Goal: Information Seeking & Learning: Learn about a topic

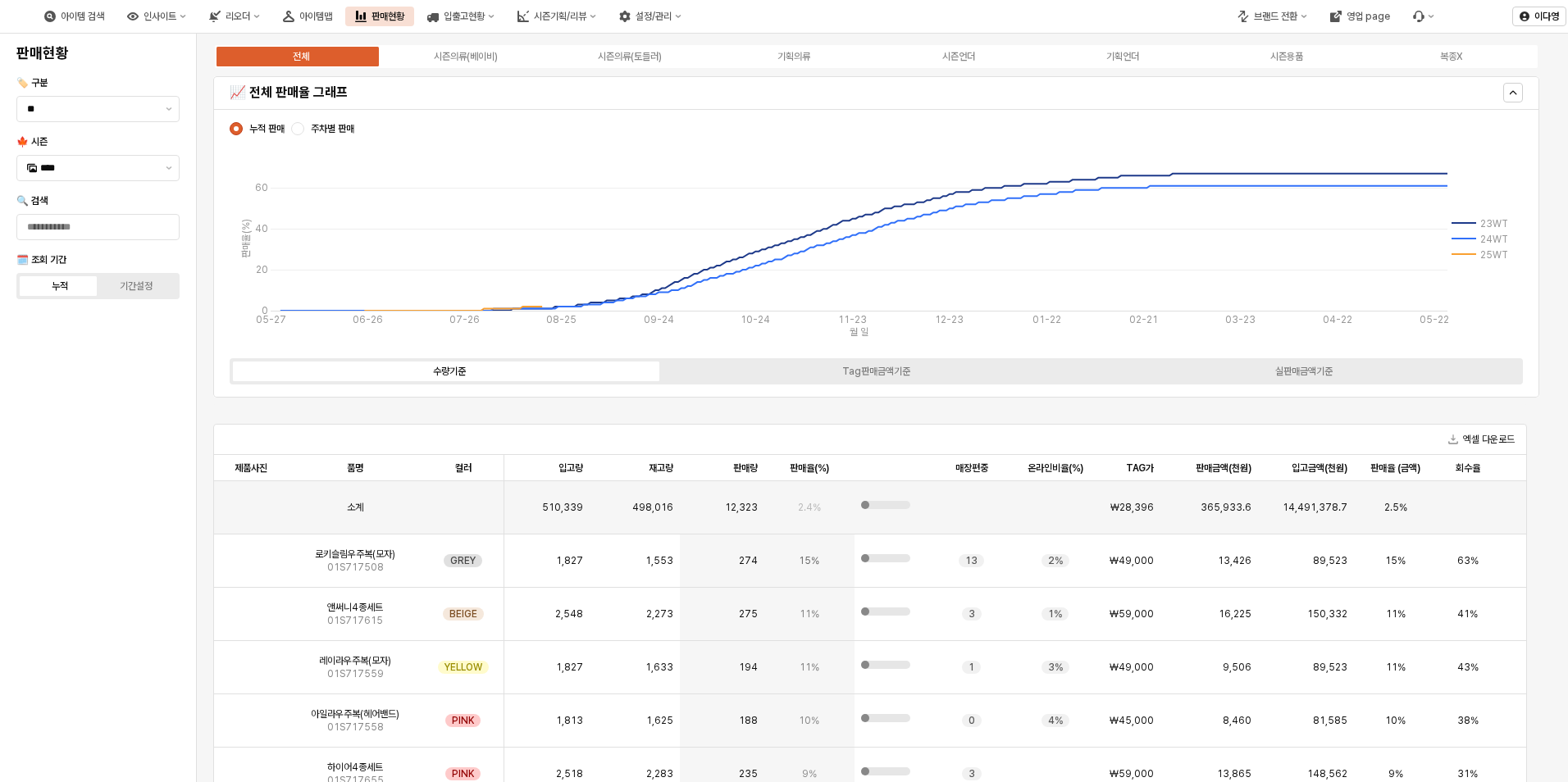
click at [223, 26] on div "아이템 검색 인사이트 리오더 아이템맵 판매현황 입출고현황 시즌기획/리뷰 설정/관리" at bounding box center [362, 16] width 657 height 34
click at [176, 21] on div "인사이트" at bounding box center [160, 16] width 33 height 12
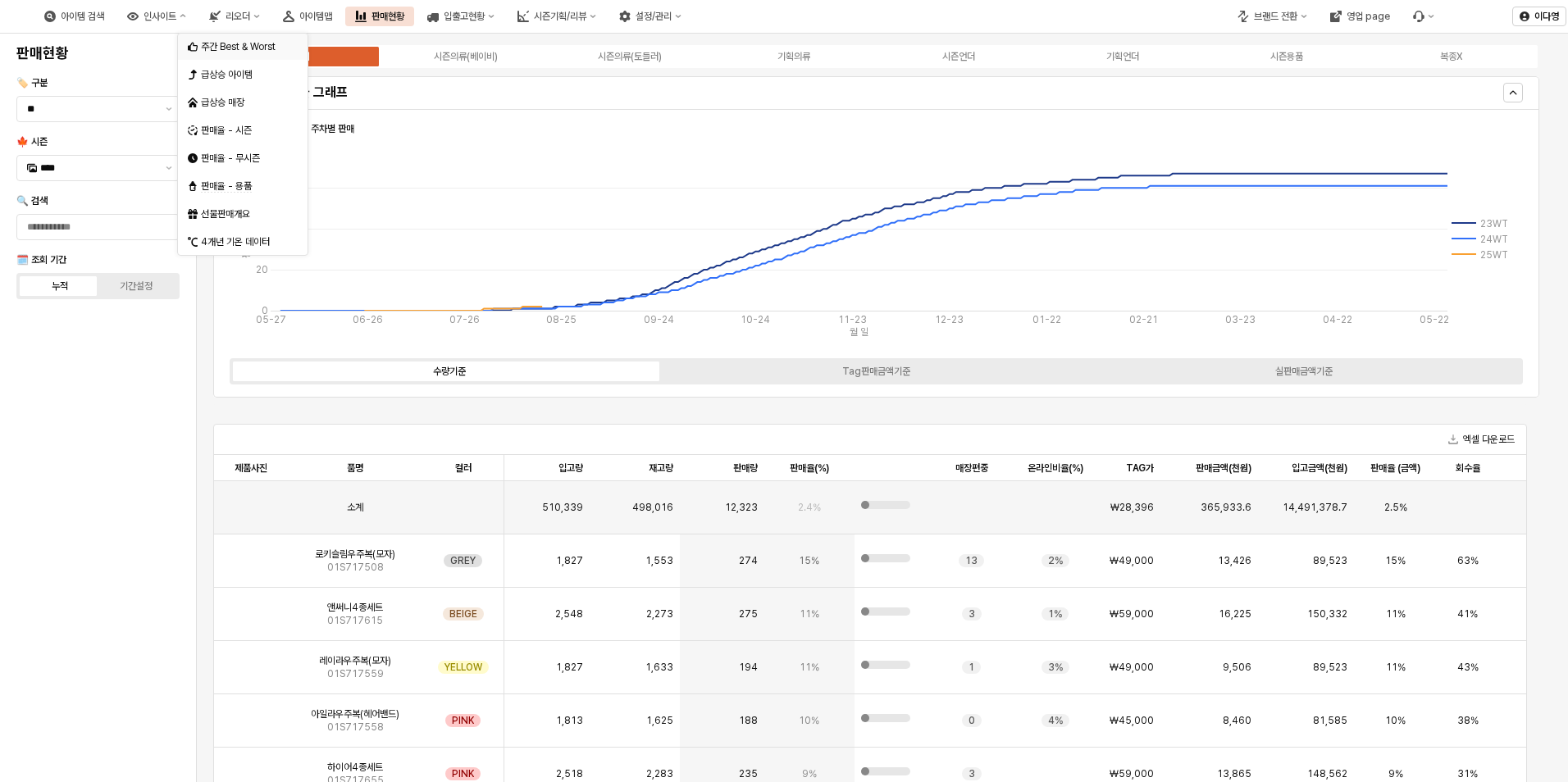
click at [237, 37] on div "주간 Best & Worst" at bounding box center [242, 46] width 129 height 26
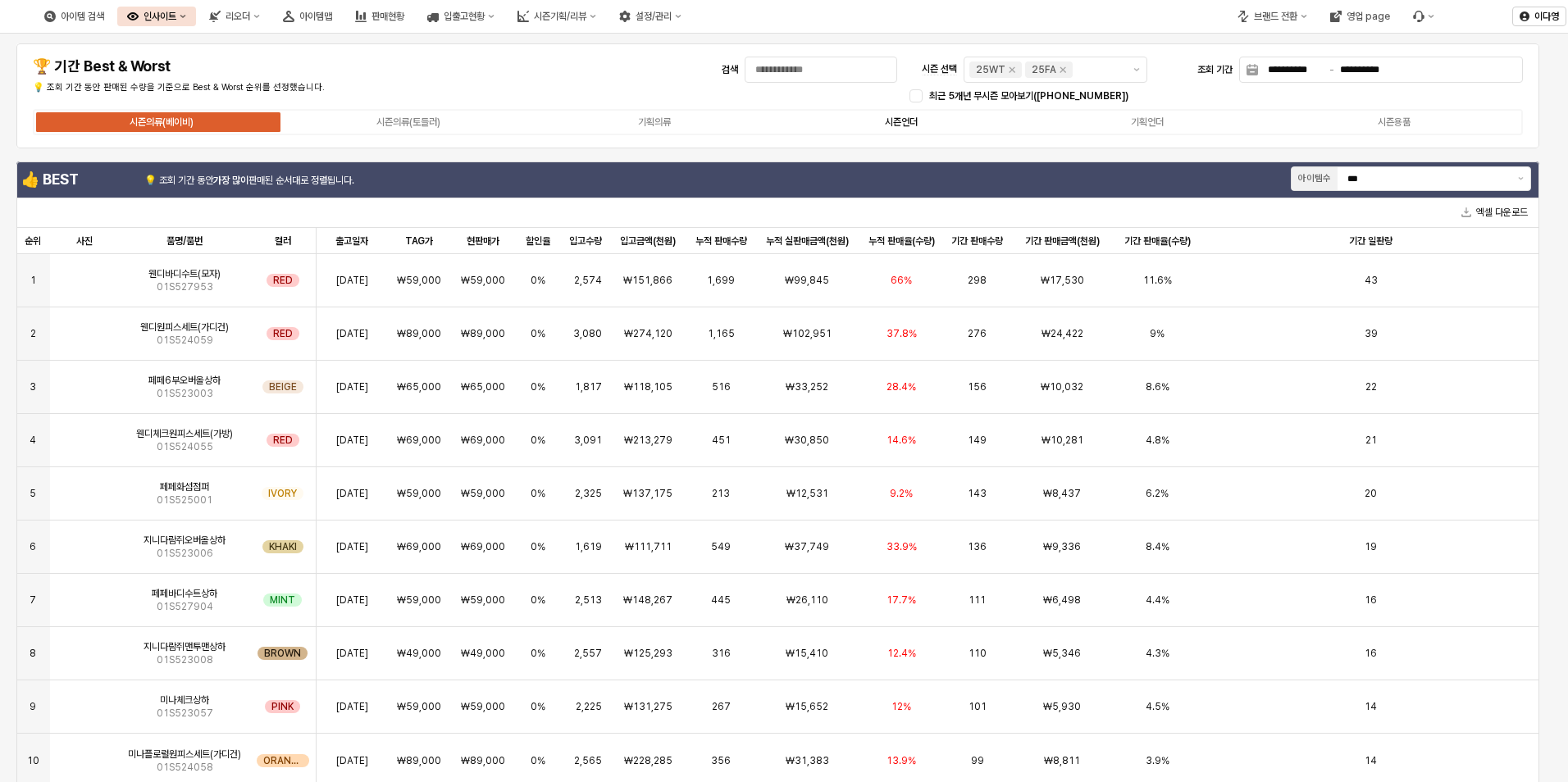
click at [889, 123] on div "시즌언더" at bounding box center [901, 123] width 33 height 12
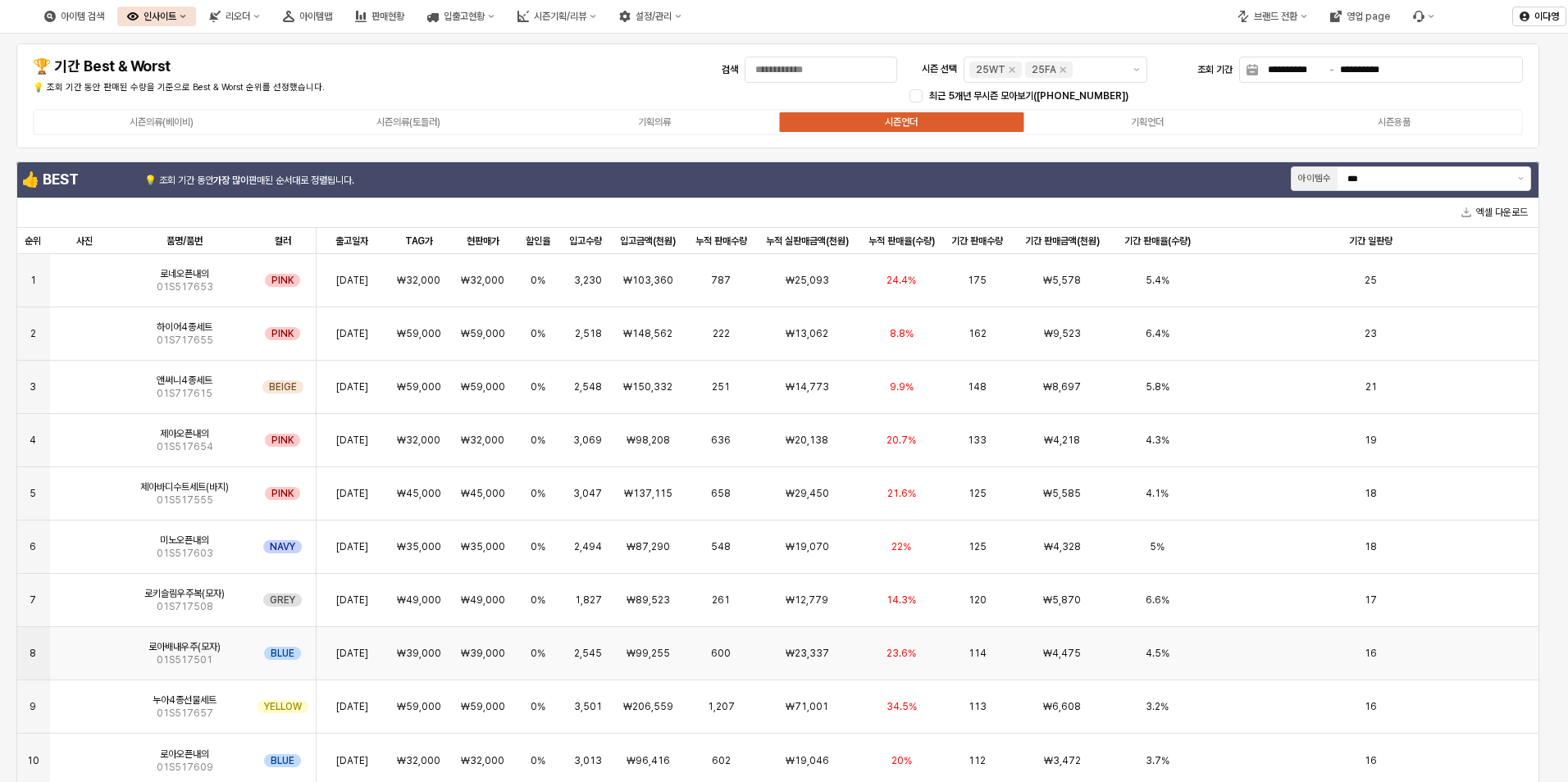
scroll to position [164, 0]
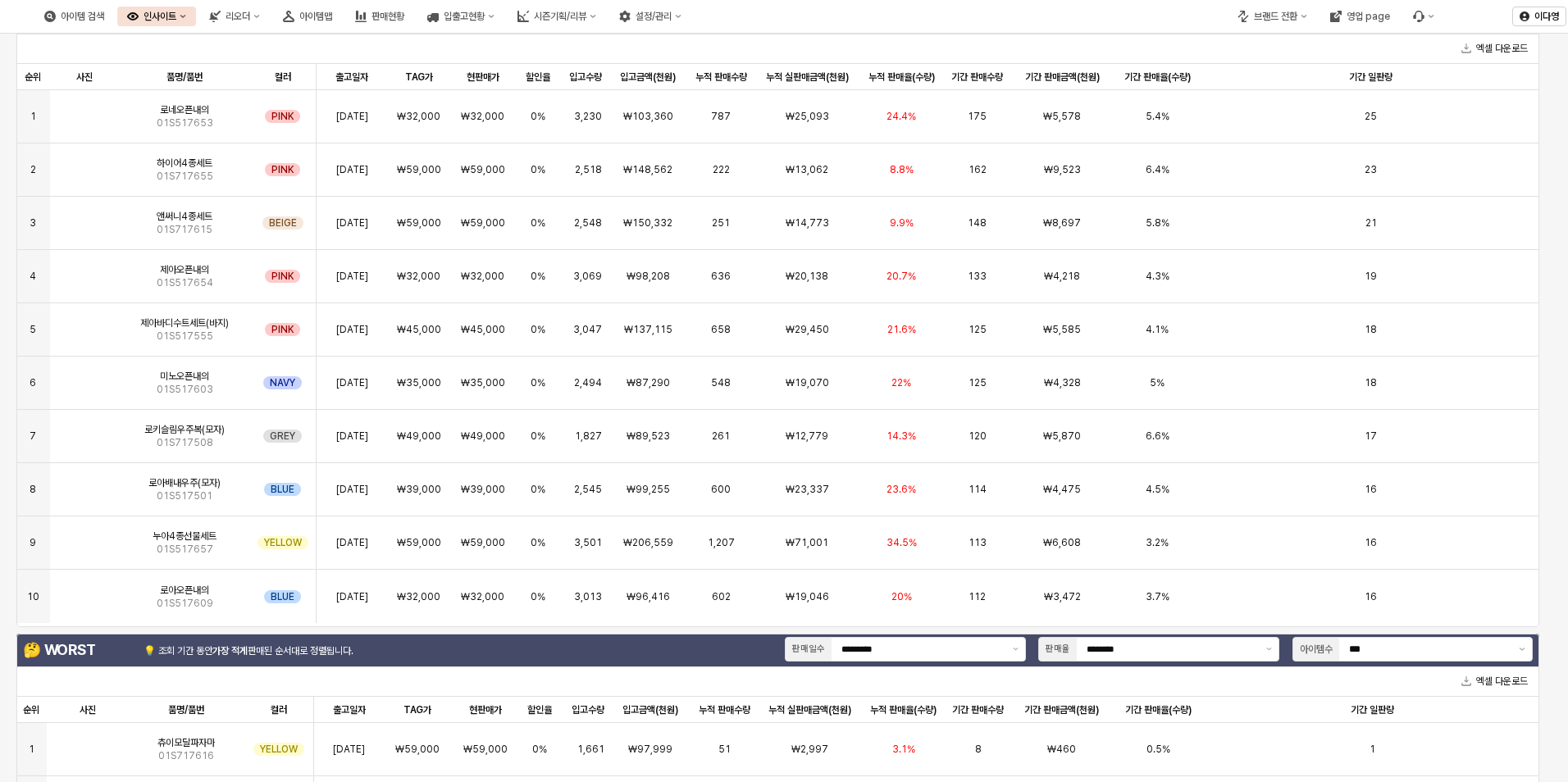
click at [3, 372] on div "**********" at bounding box center [784, 568] width 1568 height 1397
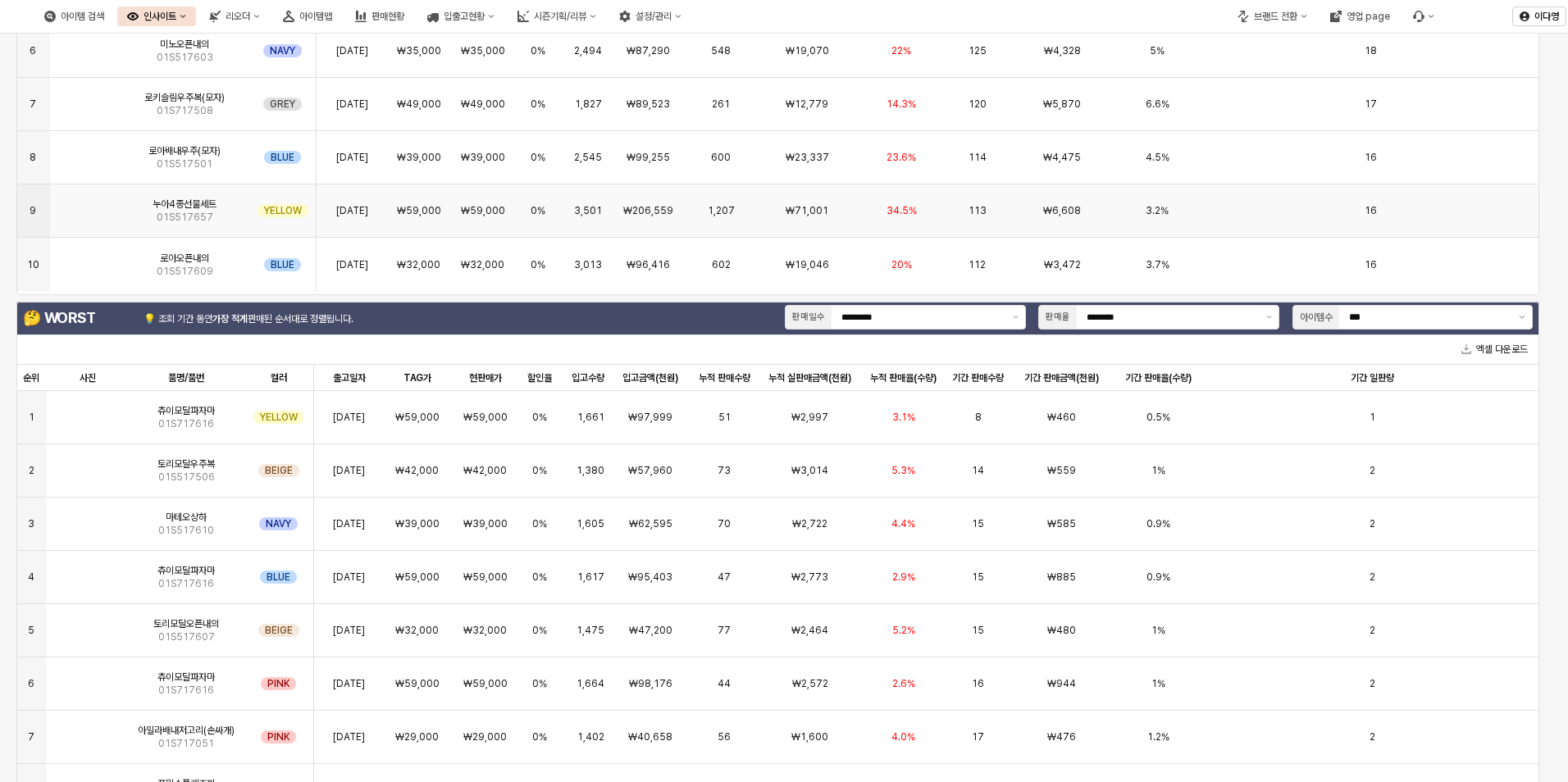
scroll to position [534, 0]
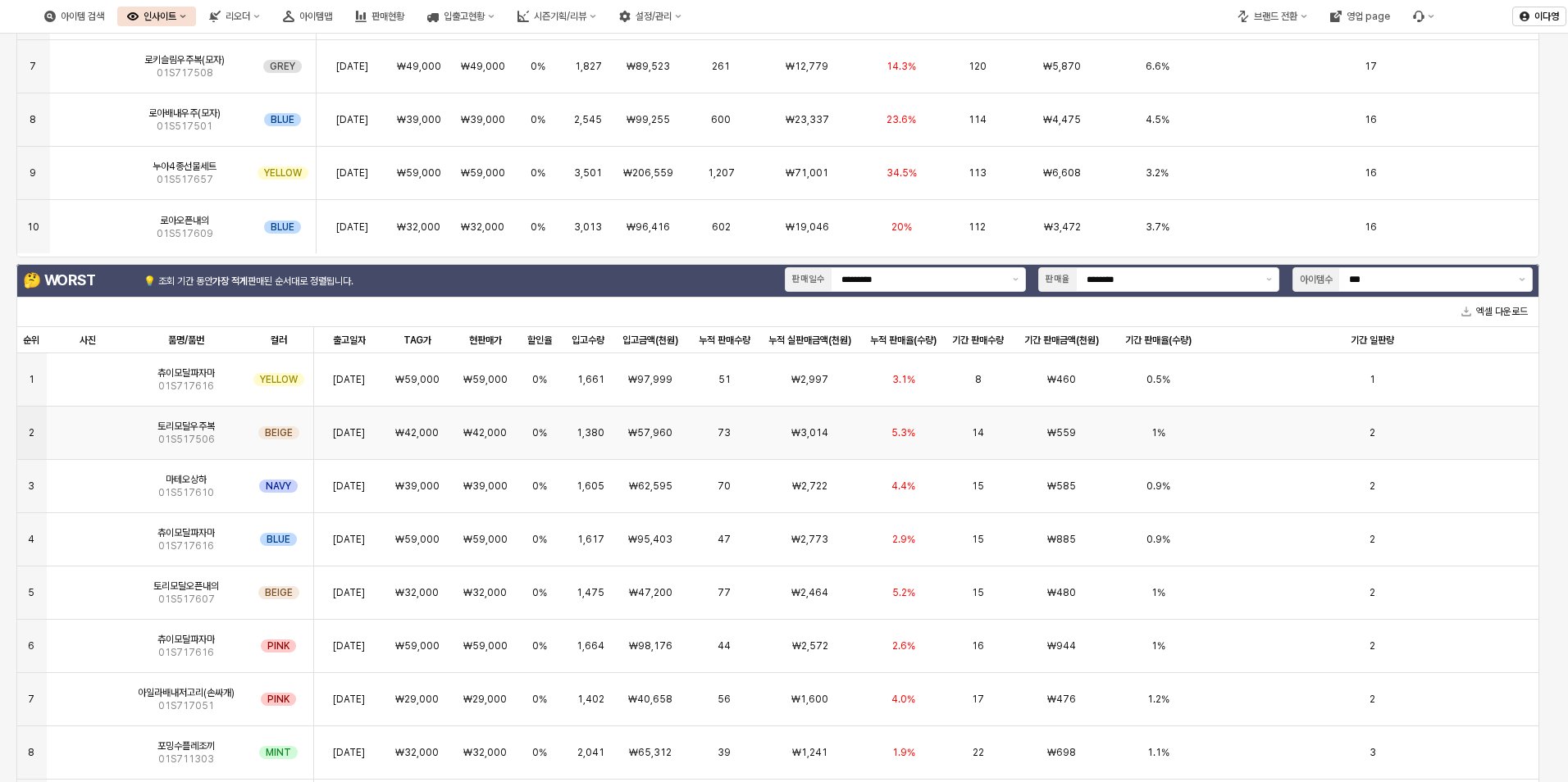
click at [88, 426] on img "App Frame" at bounding box center [88, 426] width 0 height 0
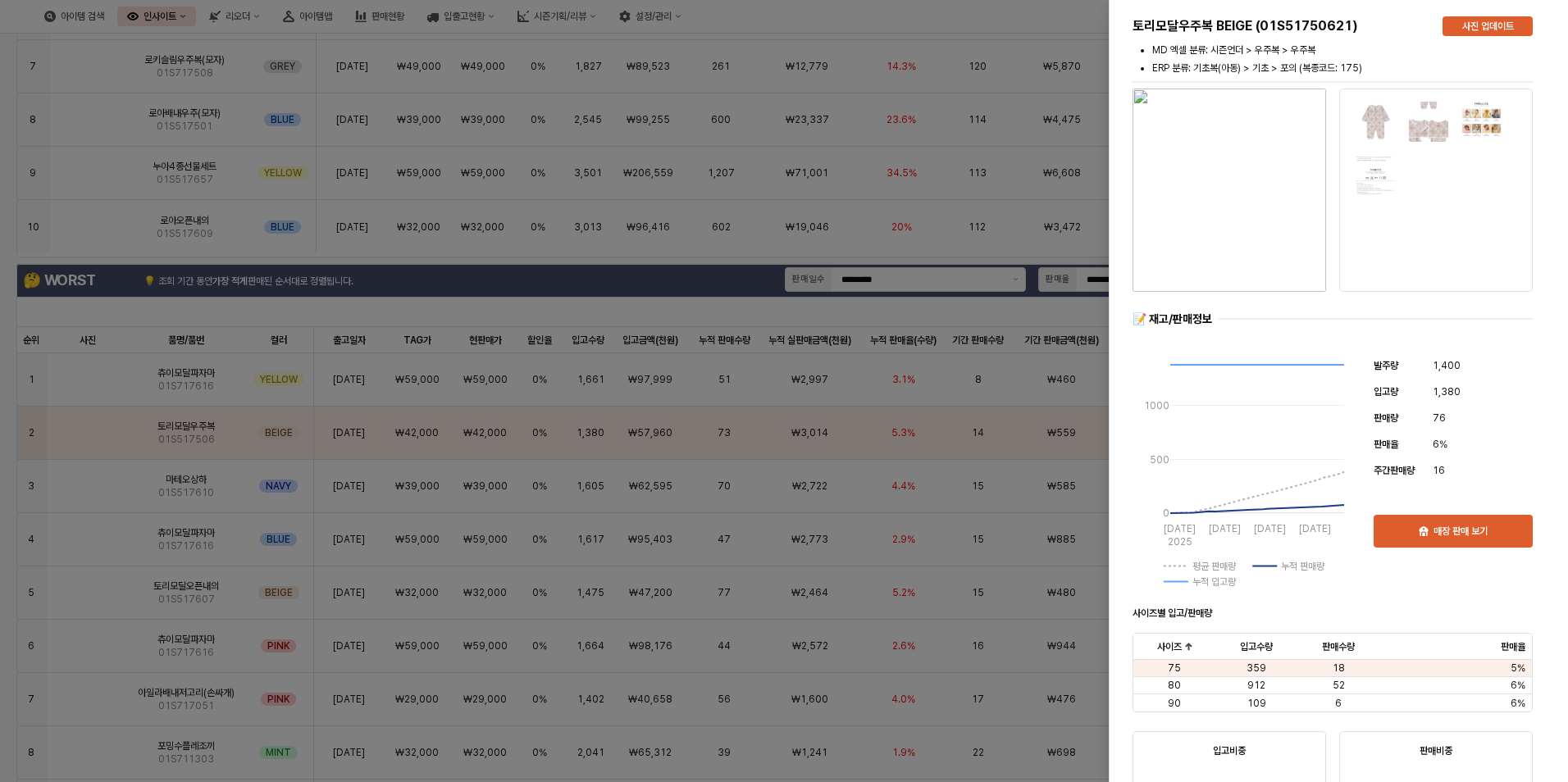
click at [521, 486] on div at bounding box center [784, 391] width 1568 height 782
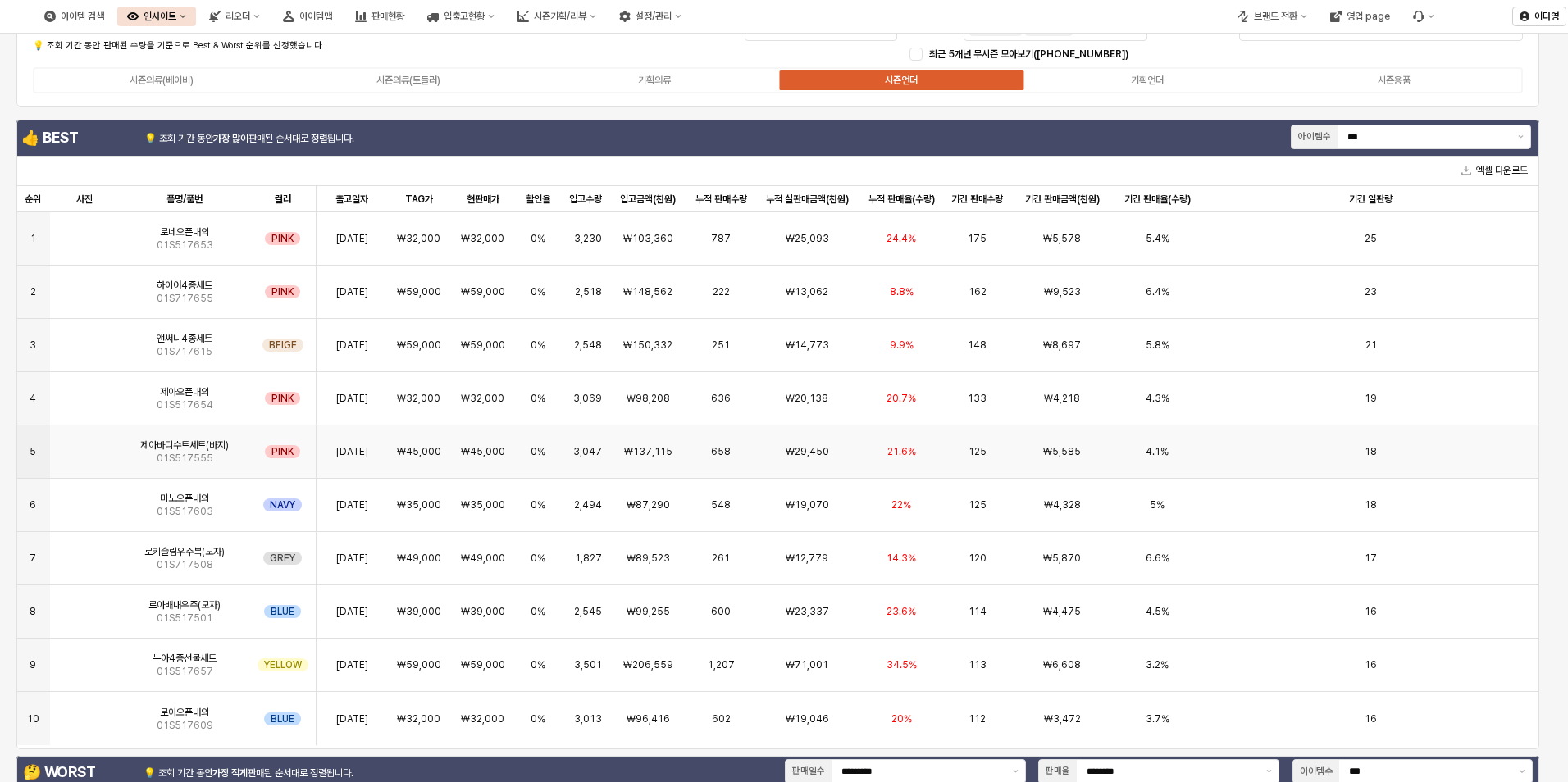
scroll to position [0, 0]
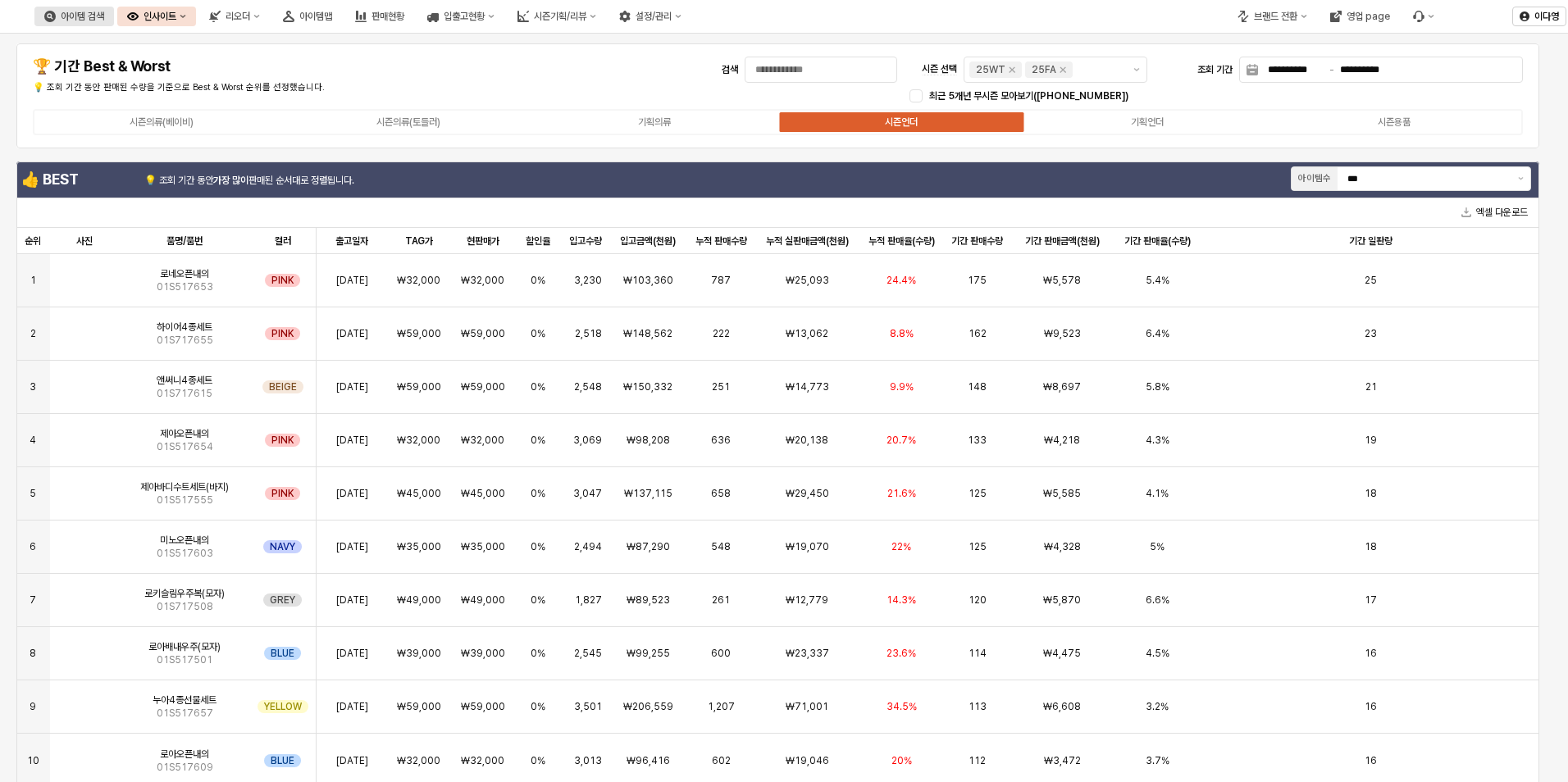
click at [114, 22] on button "아이템 검색" at bounding box center [74, 16] width 80 height 20
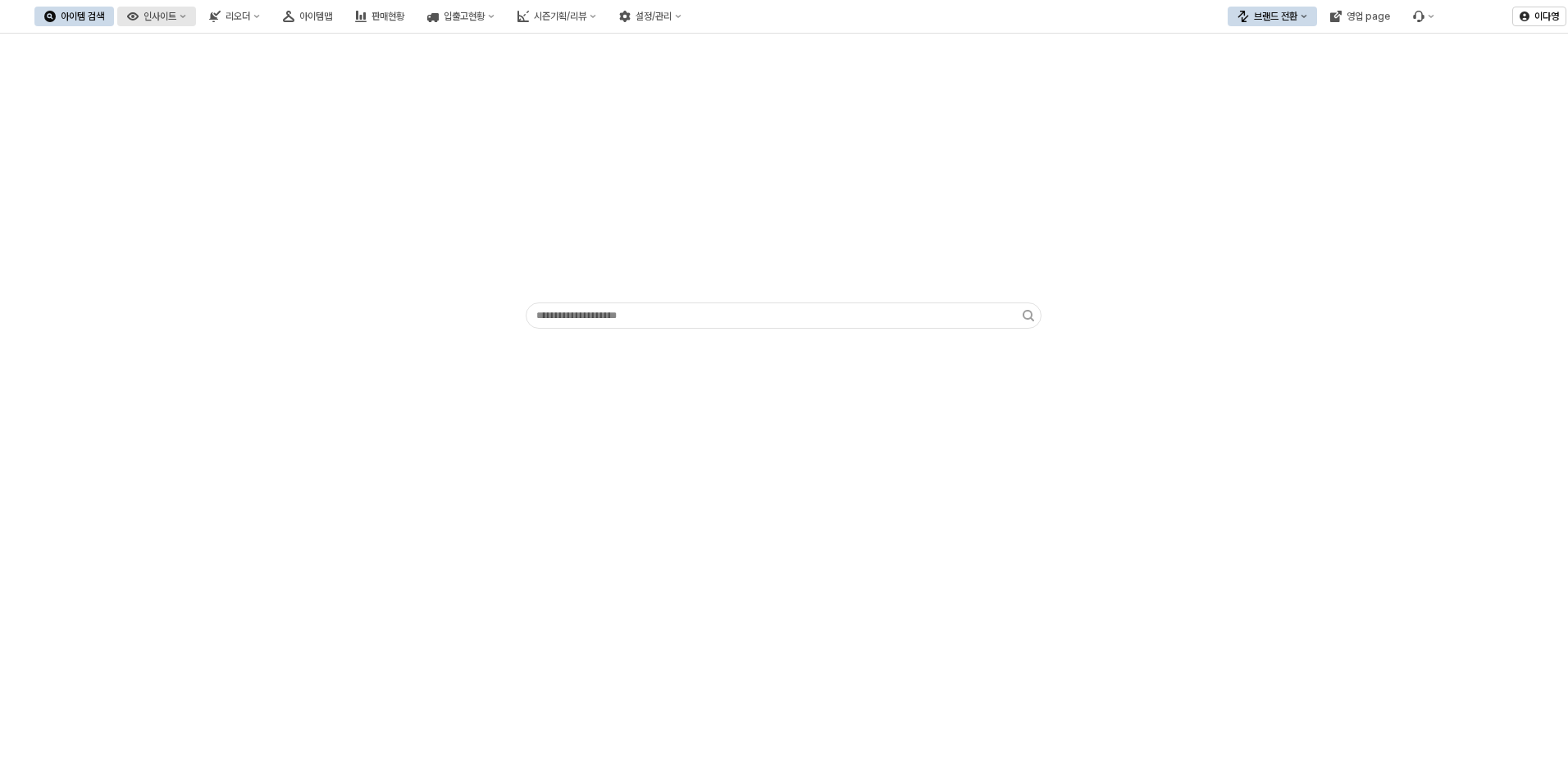
click at [176, 19] on div "인사이트" at bounding box center [160, 16] width 33 height 12
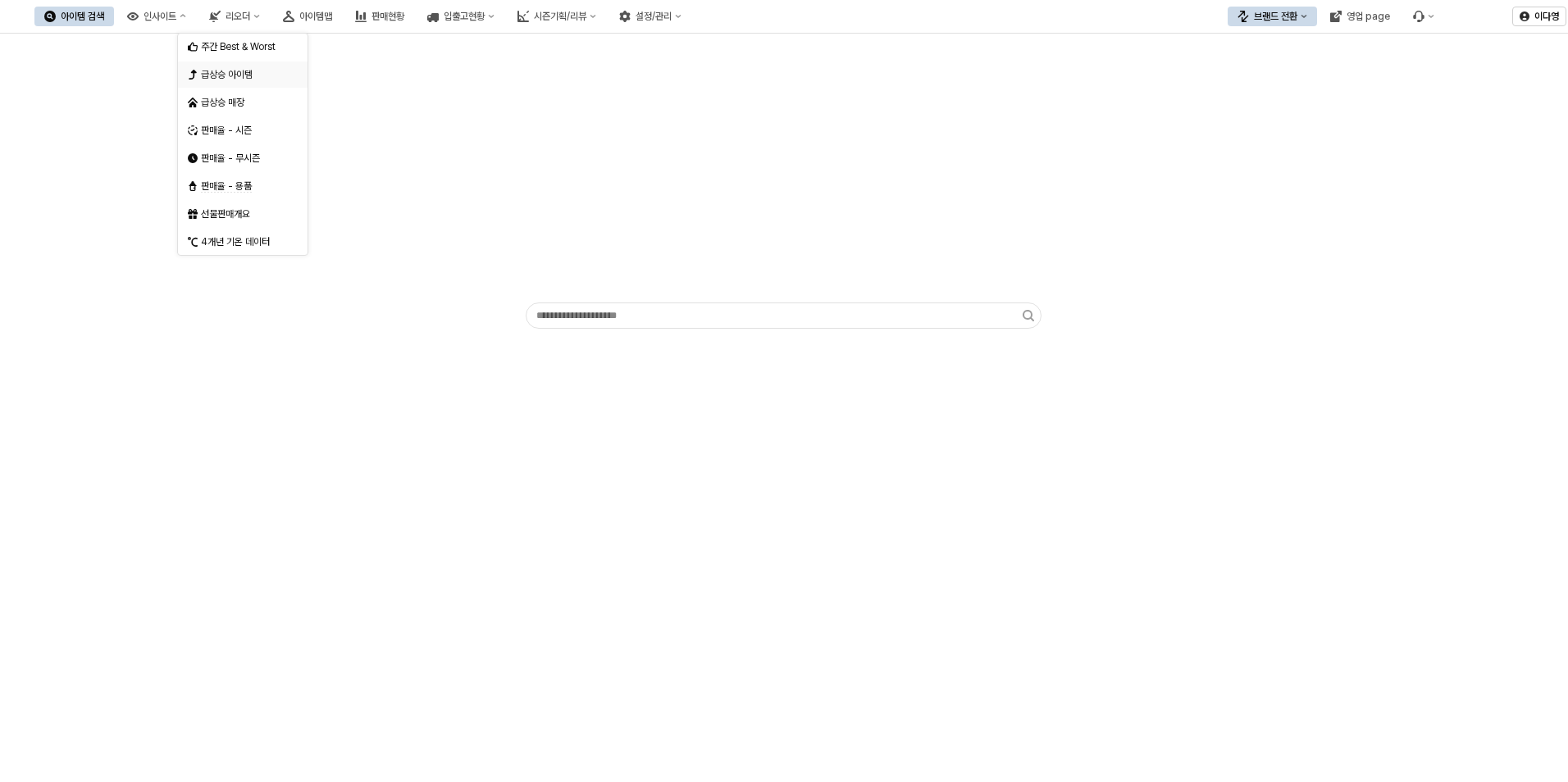
click at [230, 78] on div "급상승 아이템" at bounding box center [244, 75] width 87 height 13
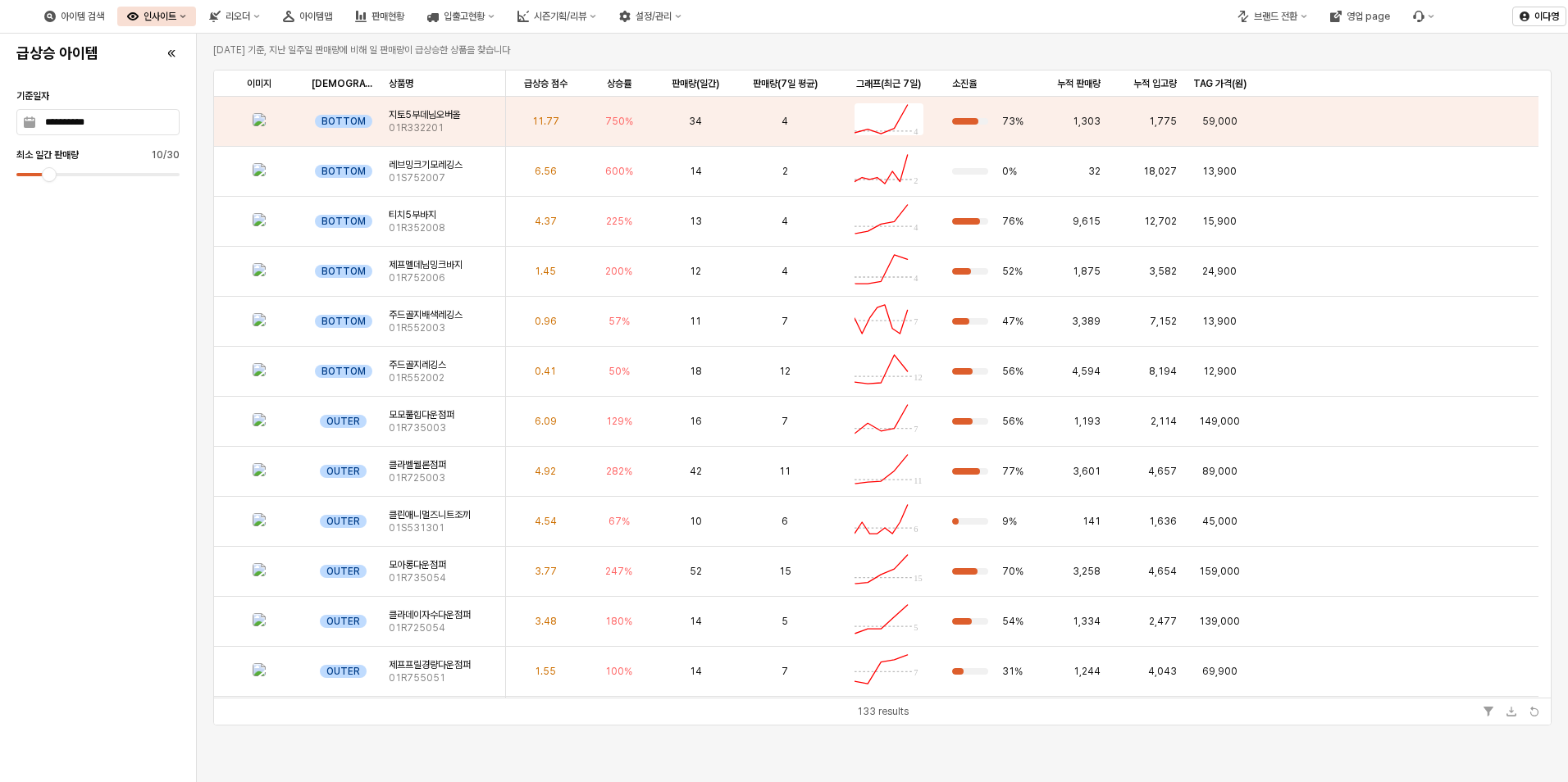
click at [196, 19] on button "인사이트" at bounding box center [156, 16] width 79 height 20
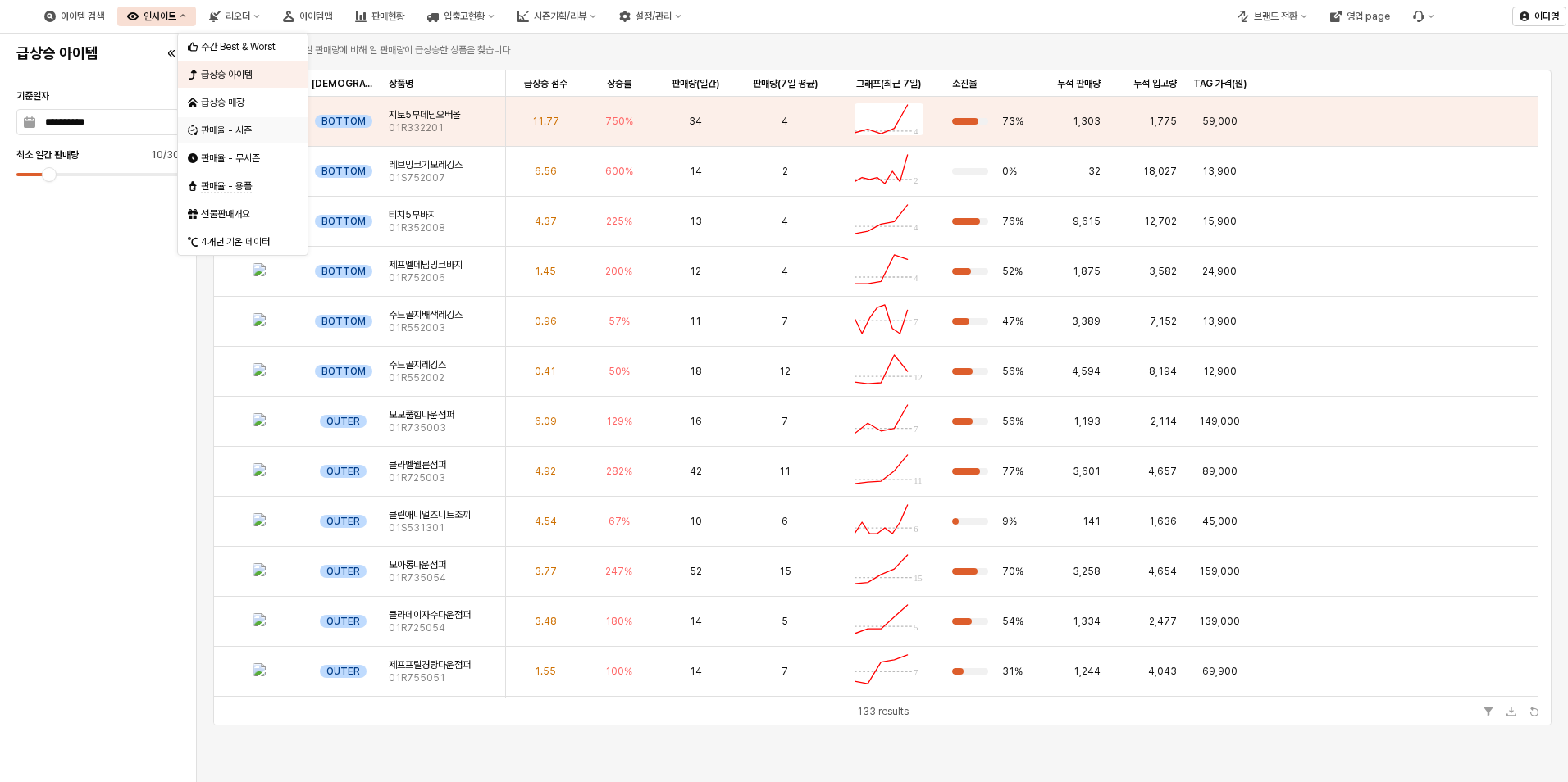
click at [239, 131] on div "판매율 - 시즌" at bounding box center [244, 130] width 87 height 13
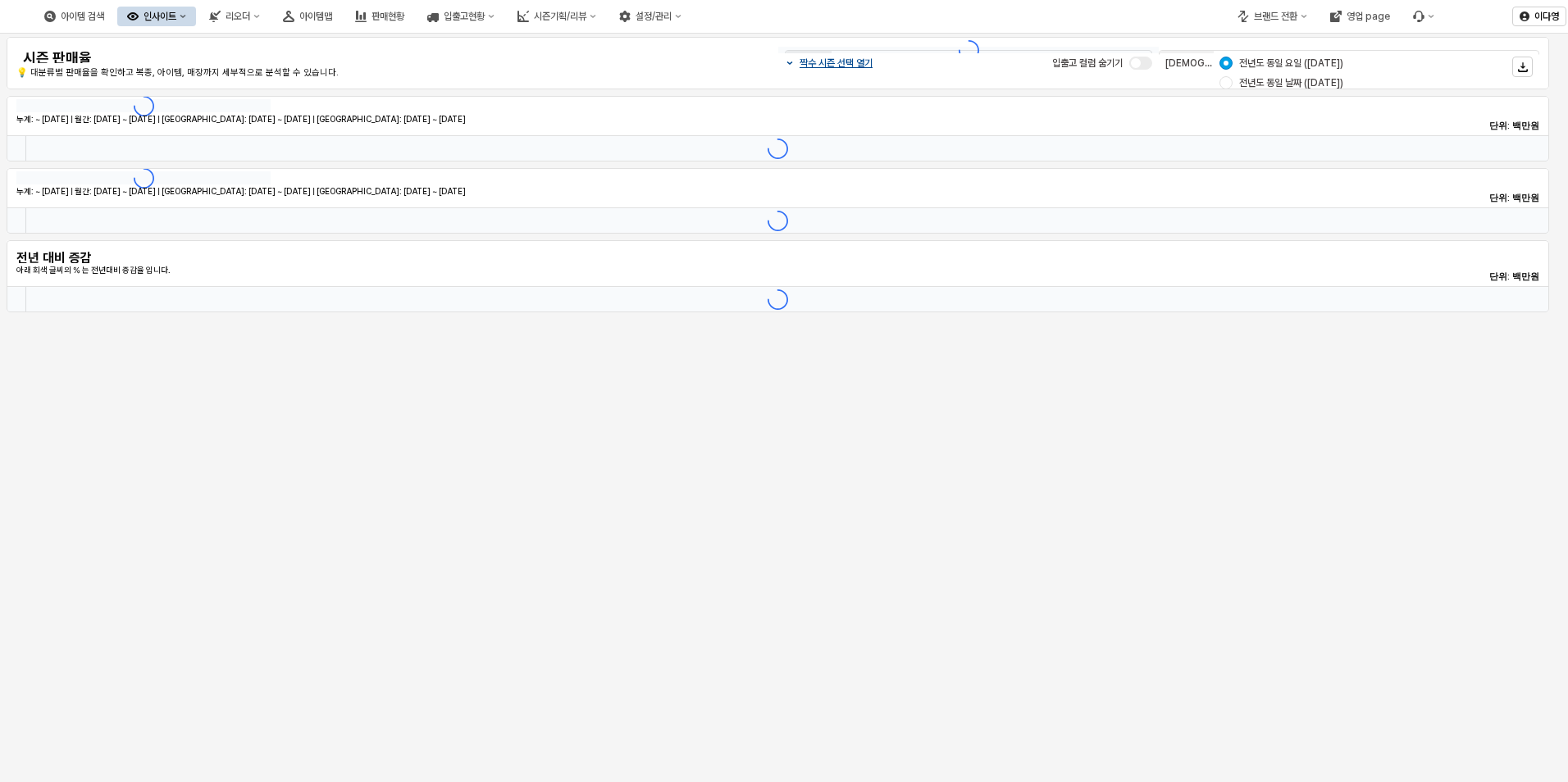
type input "********"
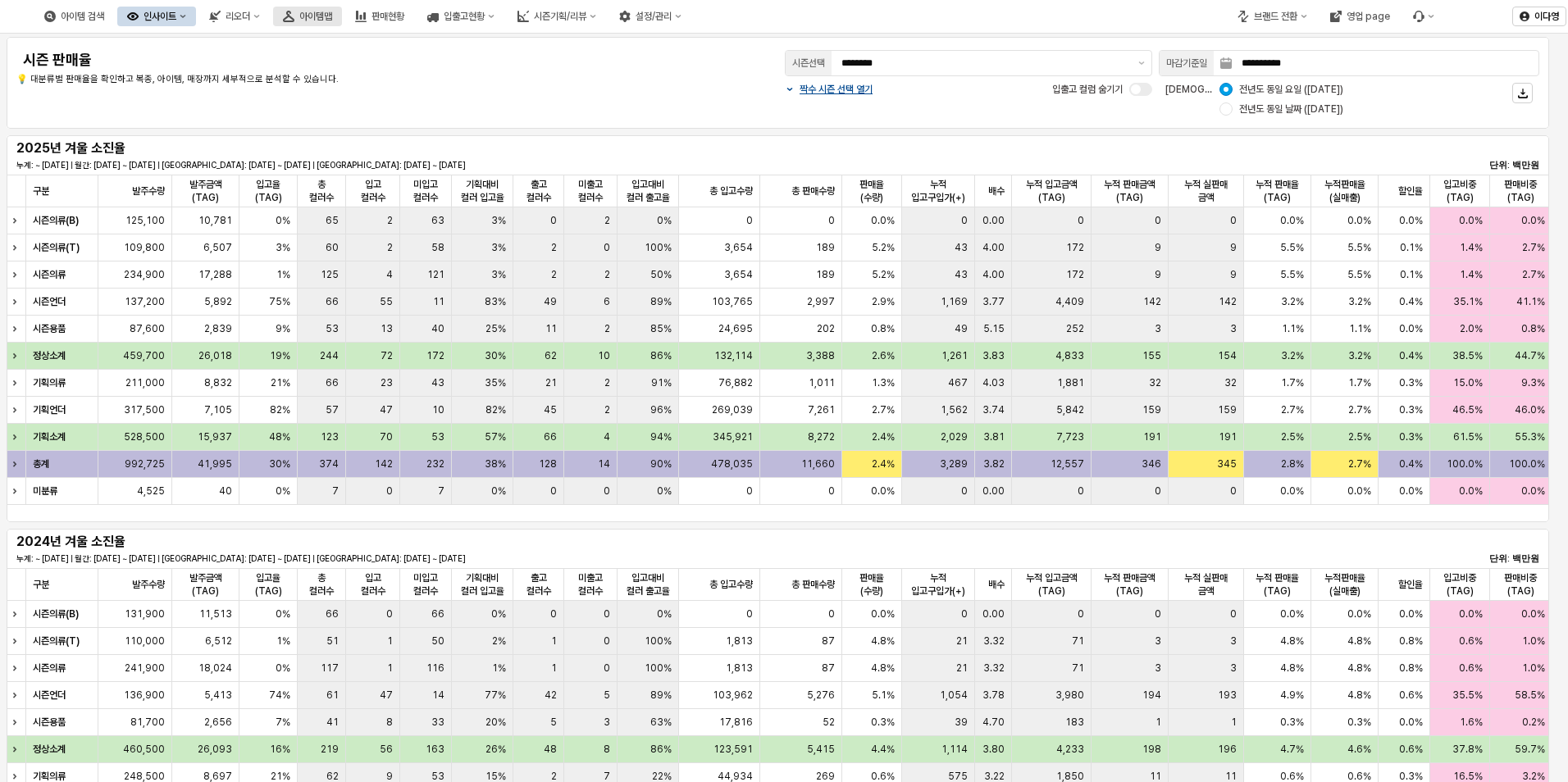
click at [333, 13] on div "아이템맵" at bounding box center [315, 16] width 33 height 12
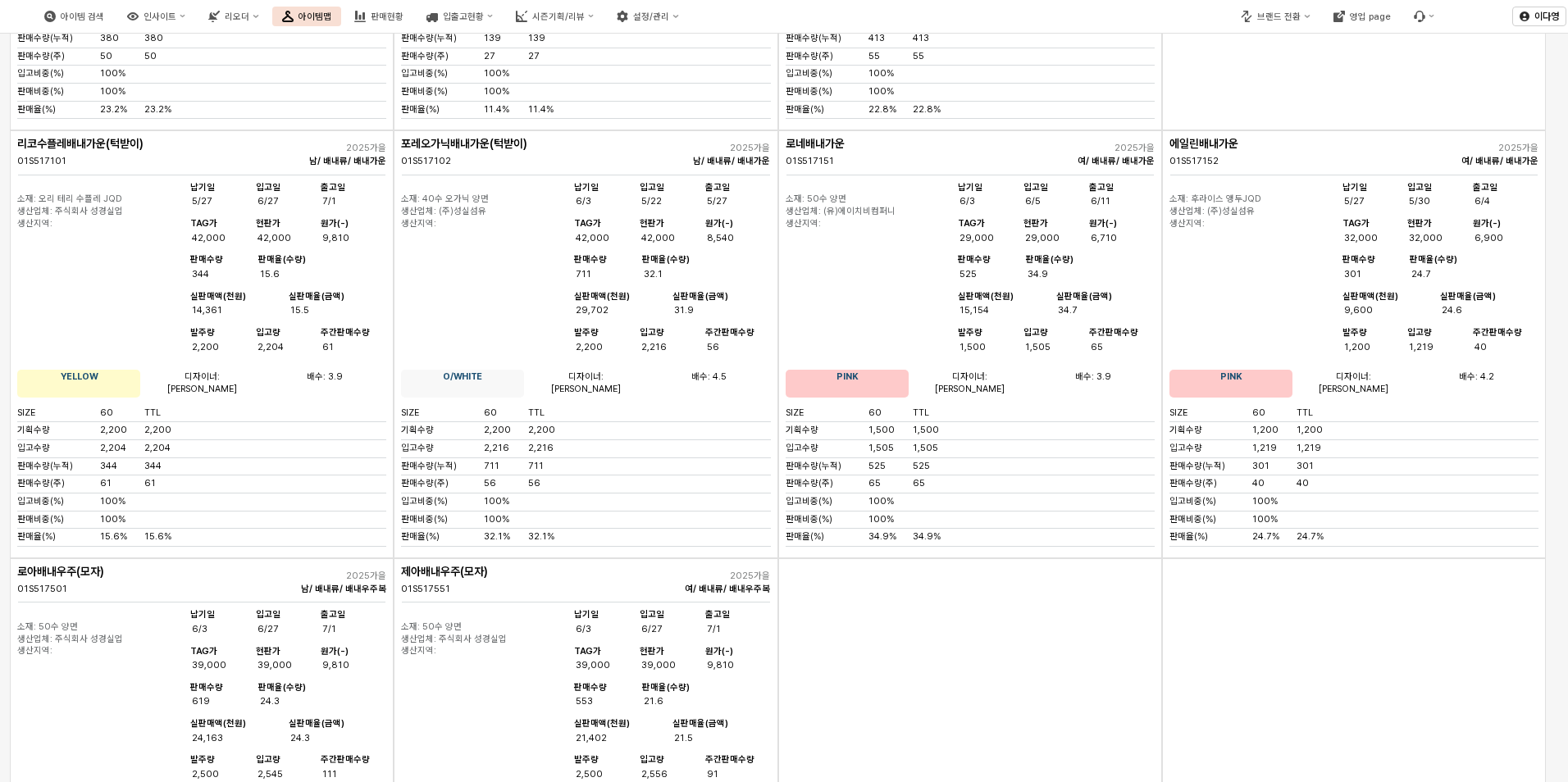
scroll to position [82, 0]
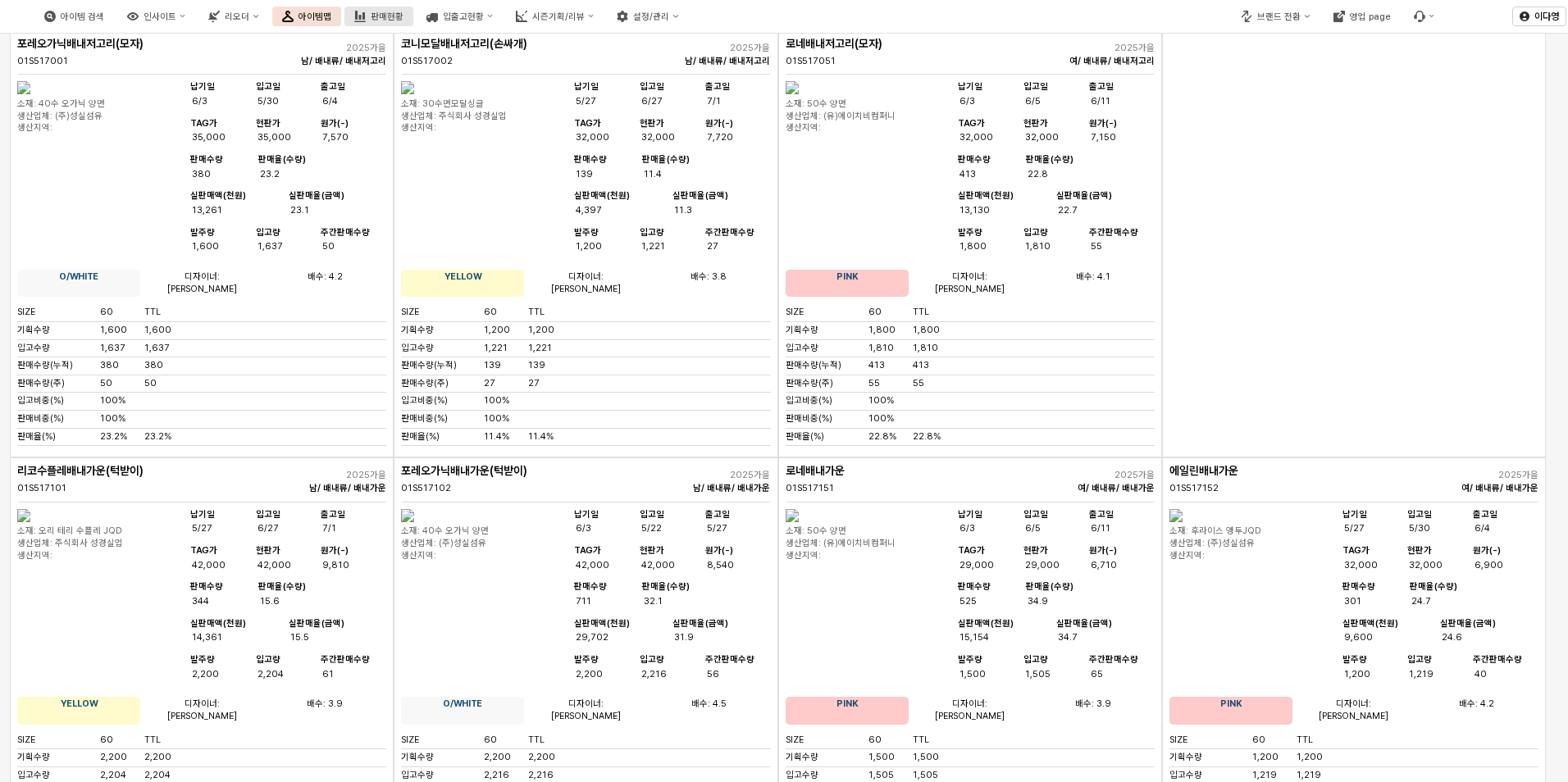
click at [404, 18] on div "판매현황" at bounding box center [387, 16] width 33 height 11
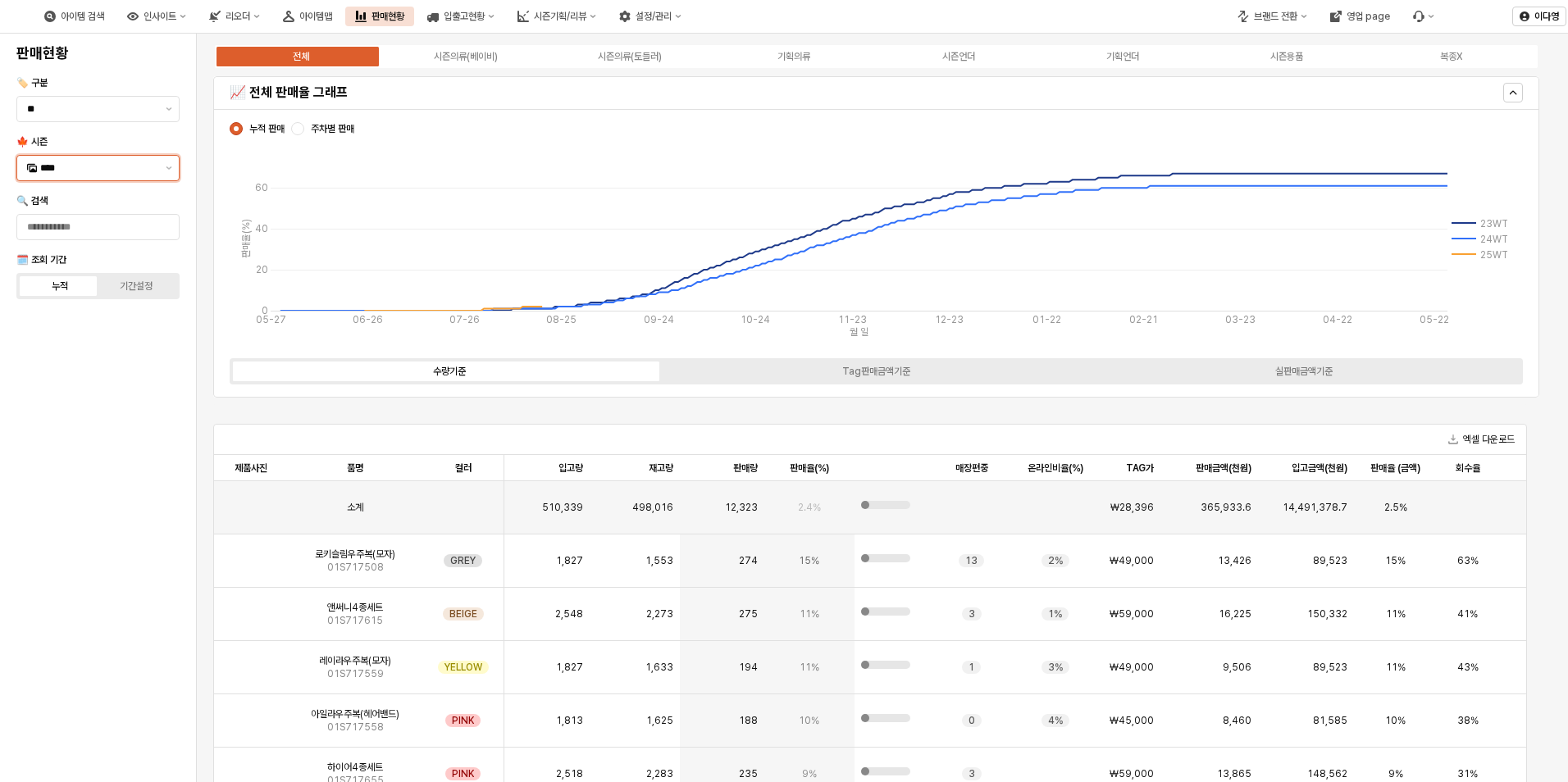
click at [127, 159] on div "****" at bounding box center [88, 169] width 142 height 25
click at [50, 340] on div "25FA" at bounding box center [100, 341] width 119 height 13
type input "****"
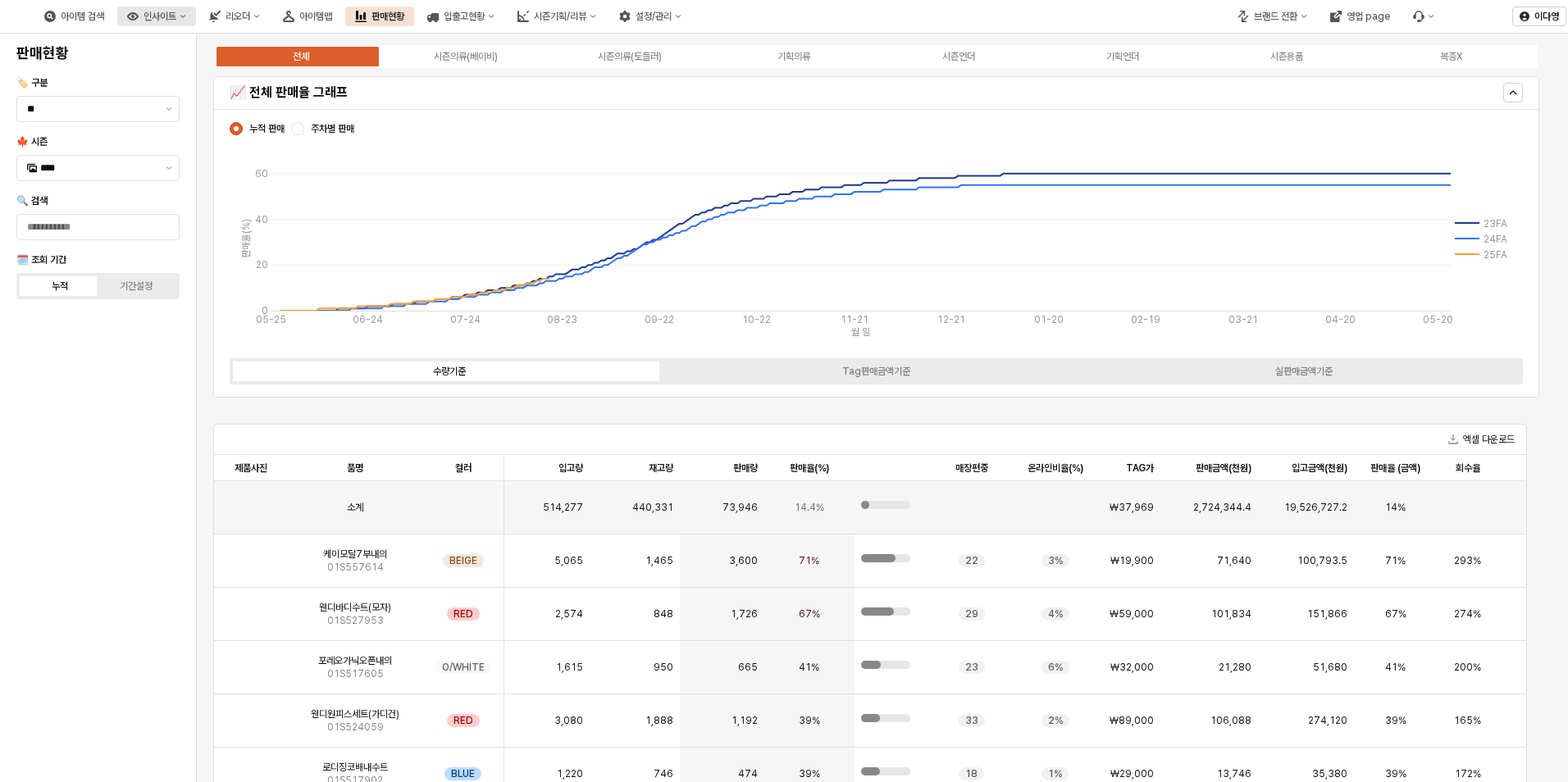
click at [176, 17] on div "인사이트" at bounding box center [160, 16] width 33 height 12
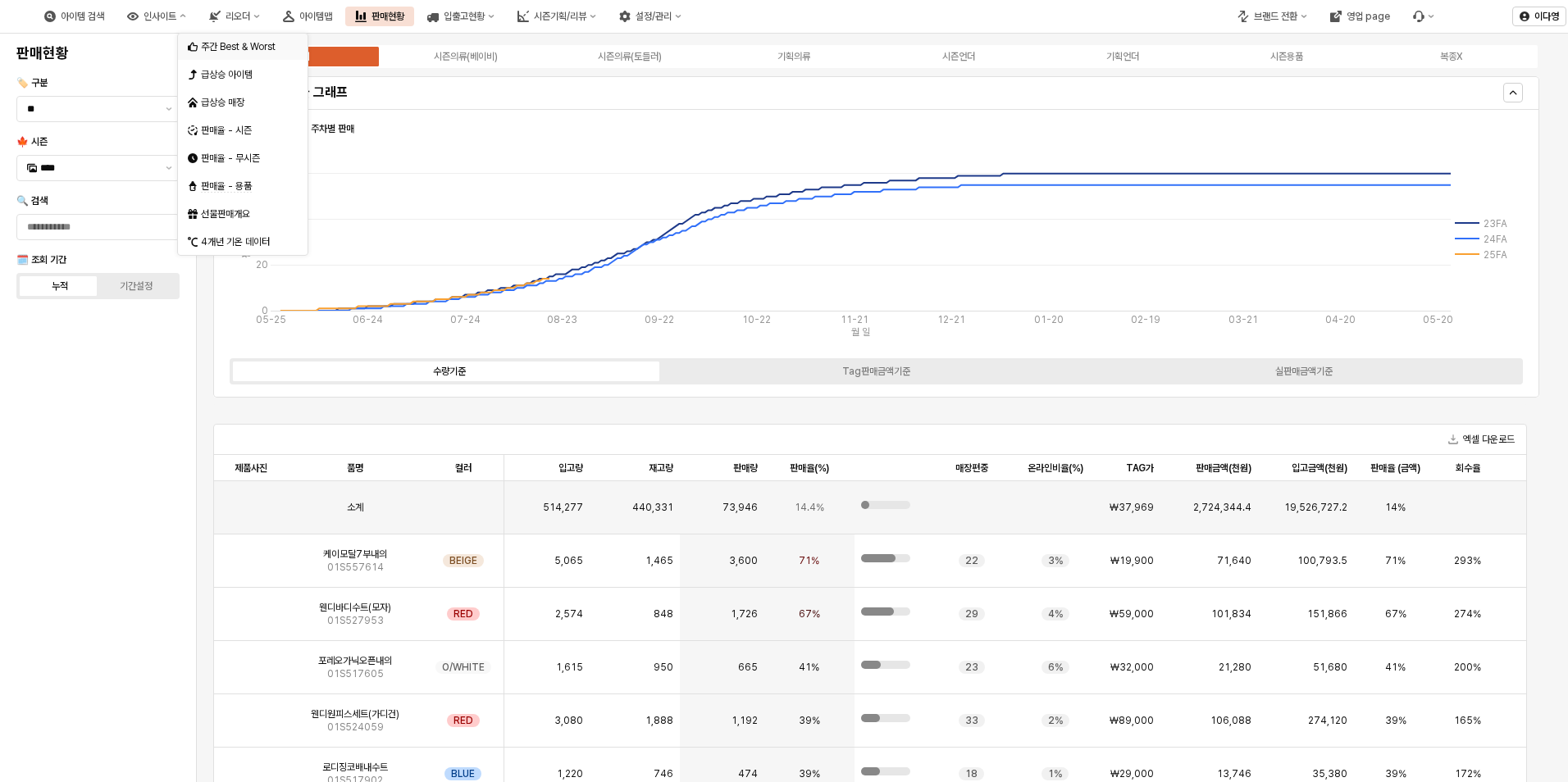
click at [236, 42] on div "주간 Best & Worst" at bounding box center [244, 47] width 87 height 13
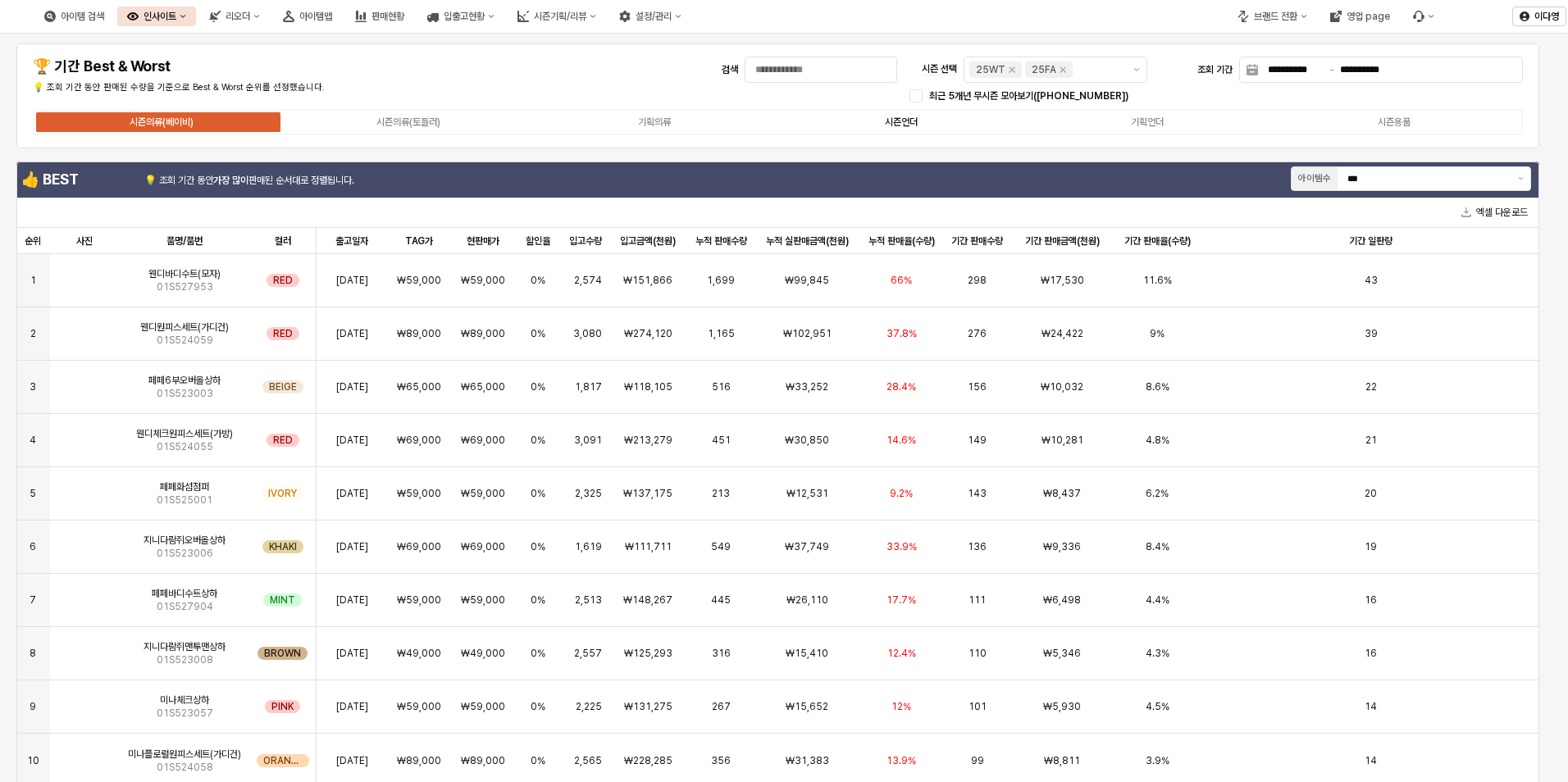
click at [906, 126] on div "시즌언더" at bounding box center [901, 123] width 33 height 12
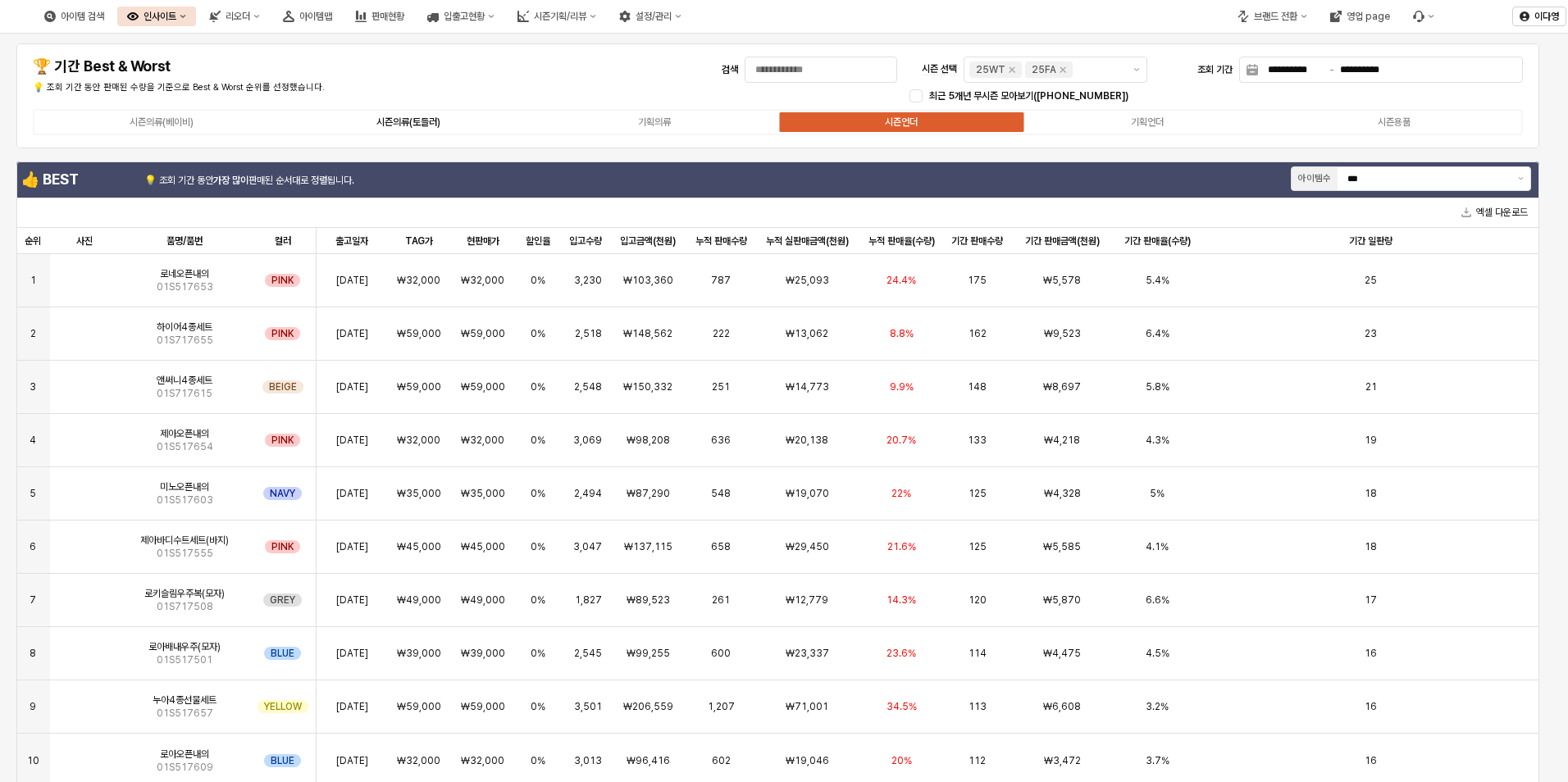
click at [415, 124] on div "시즌의류(토들러)" at bounding box center [408, 123] width 64 height 12
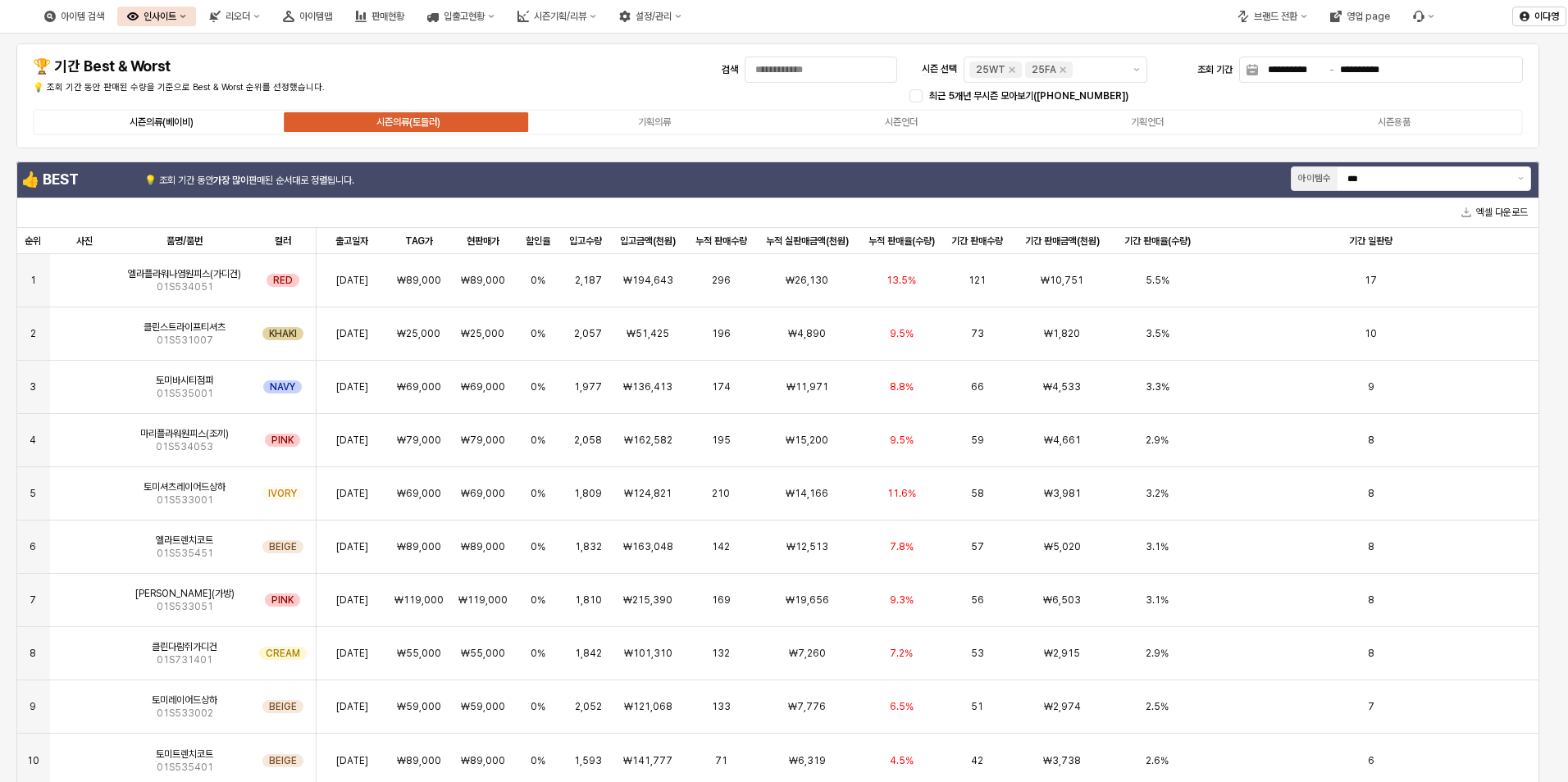
click at [177, 118] on div "시즌의류(베이비)" at bounding box center [161, 123] width 64 height 12
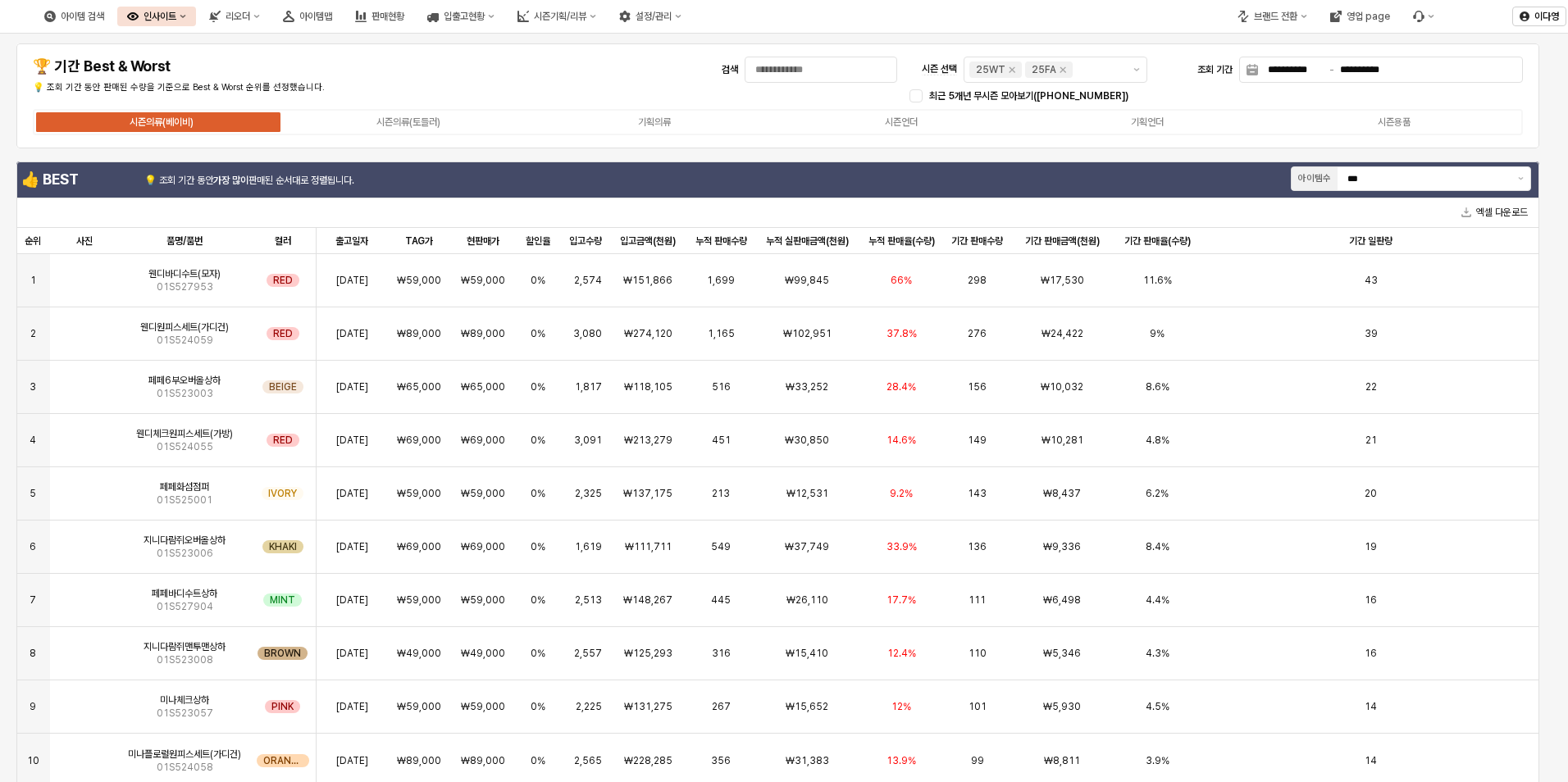
click at [902, 129] on div "시즌의류(베이비) 시즌의류(토들러) 기획의류 시즌언더 기획언더 시즌용품" at bounding box center [777, 122] width 1490 height 26
click at [904, 117] on div "시즌언더" at bounding box center [901, 123] width 33 height 12
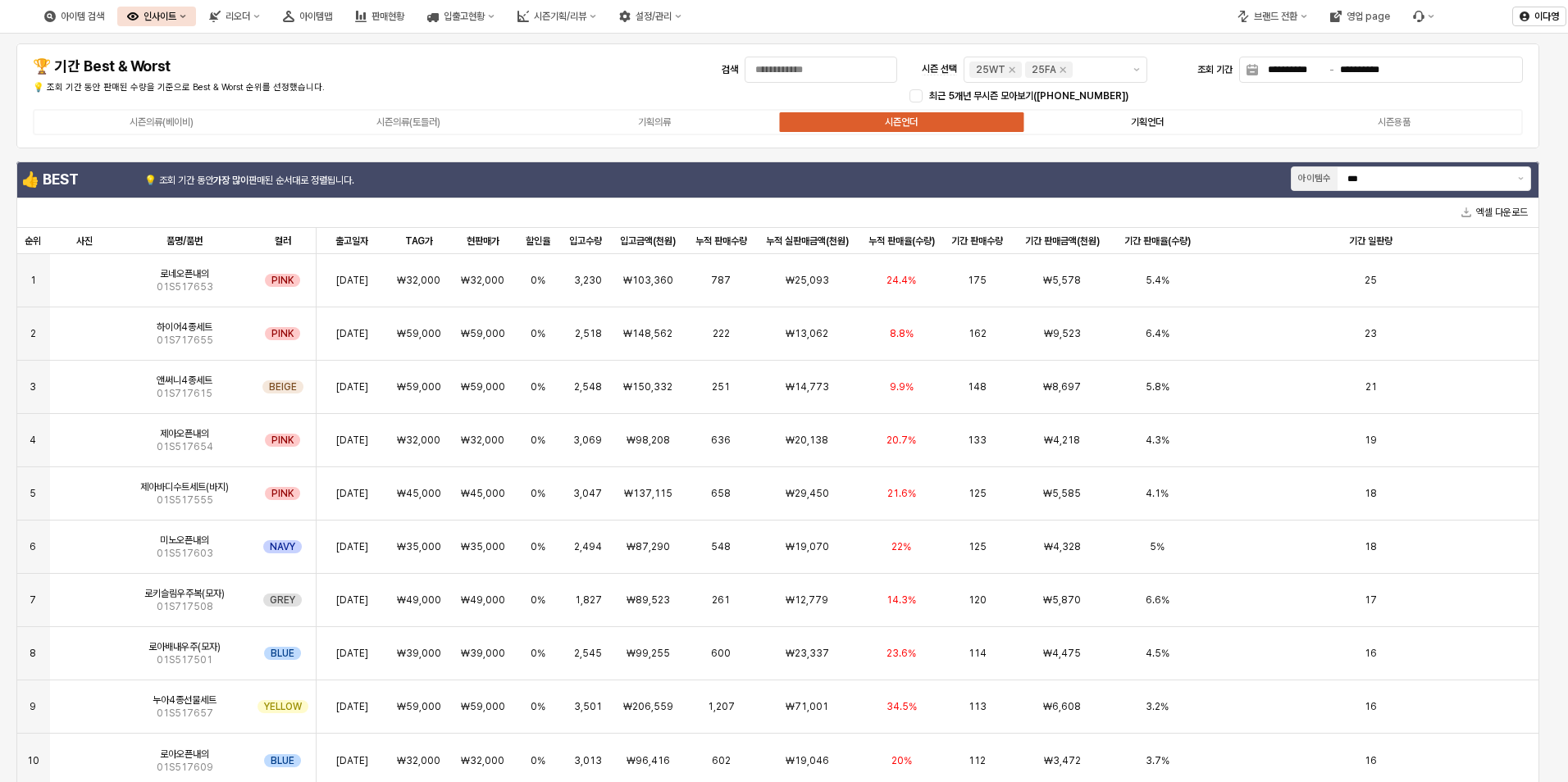
click at [1164, 123] on div "기획언더" at bounding box center [1147, 123] width 33 height 12
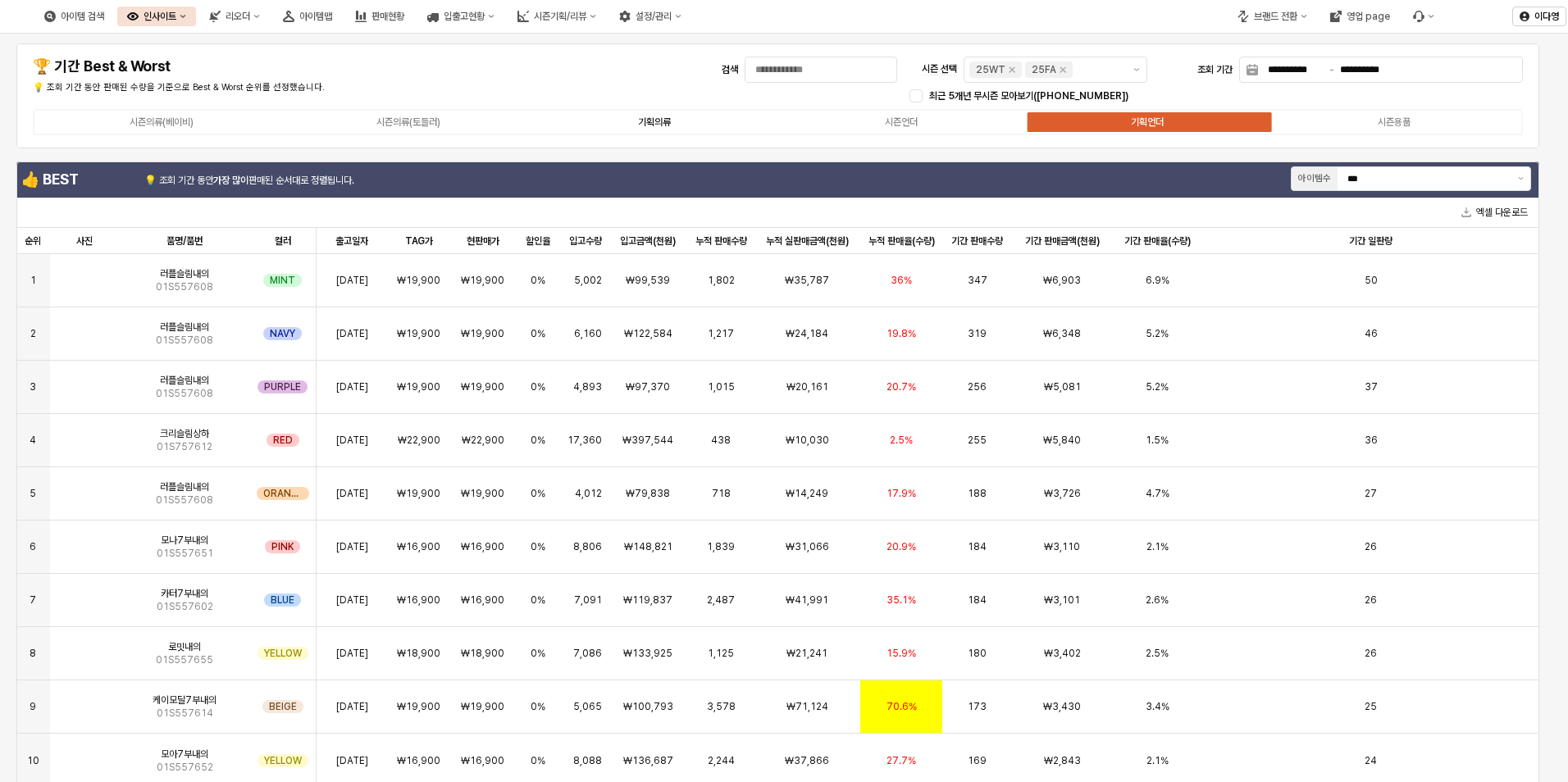
click at [645, 128] on label "기획의류" at bounding box center [656, 122] width 247 height 14
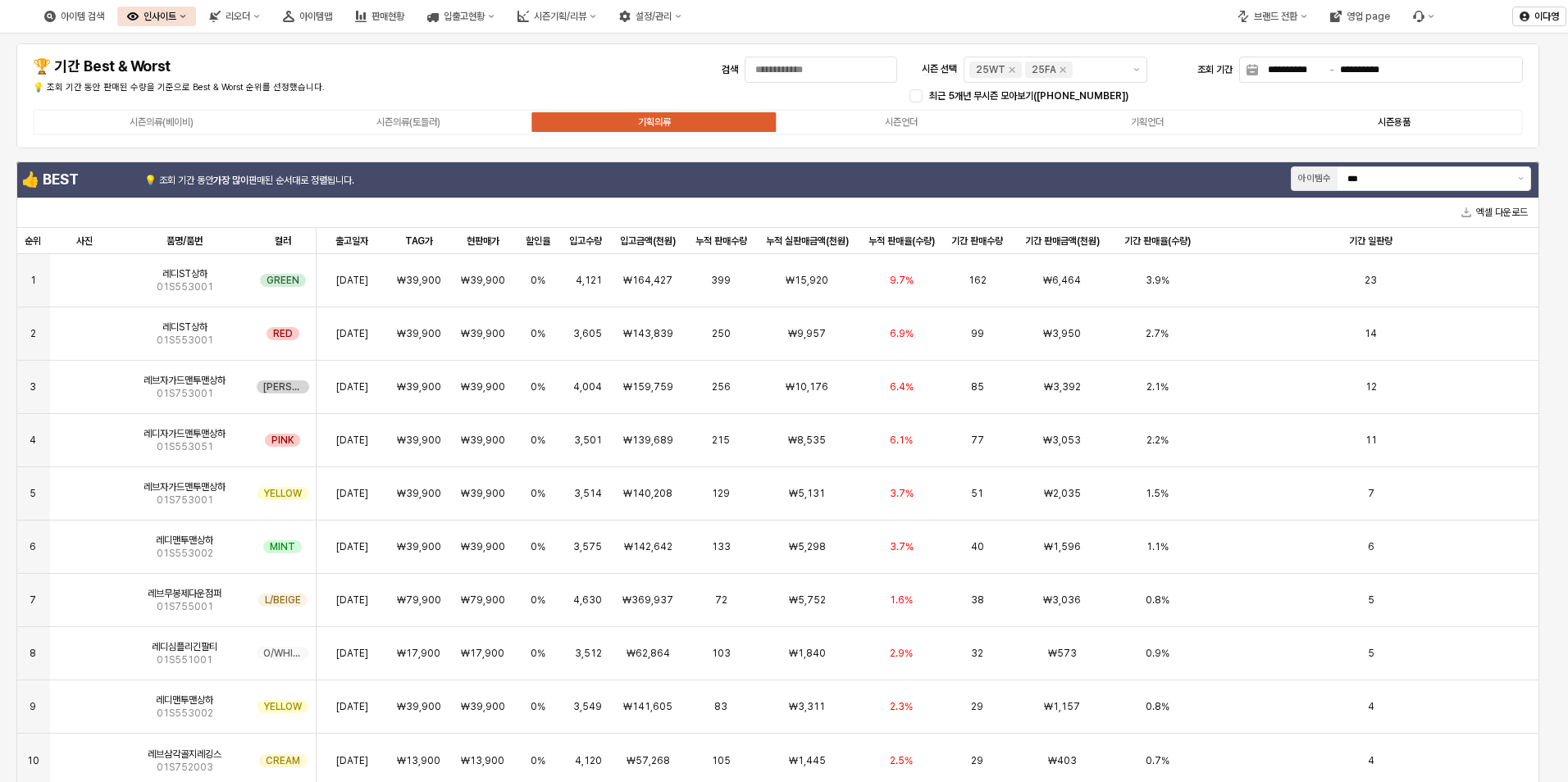
click at [1396, 125] on div "시즌용품" at bounding box center [1395, 123] width 33 height 12
